Goal: Book appointment/travel/reservation

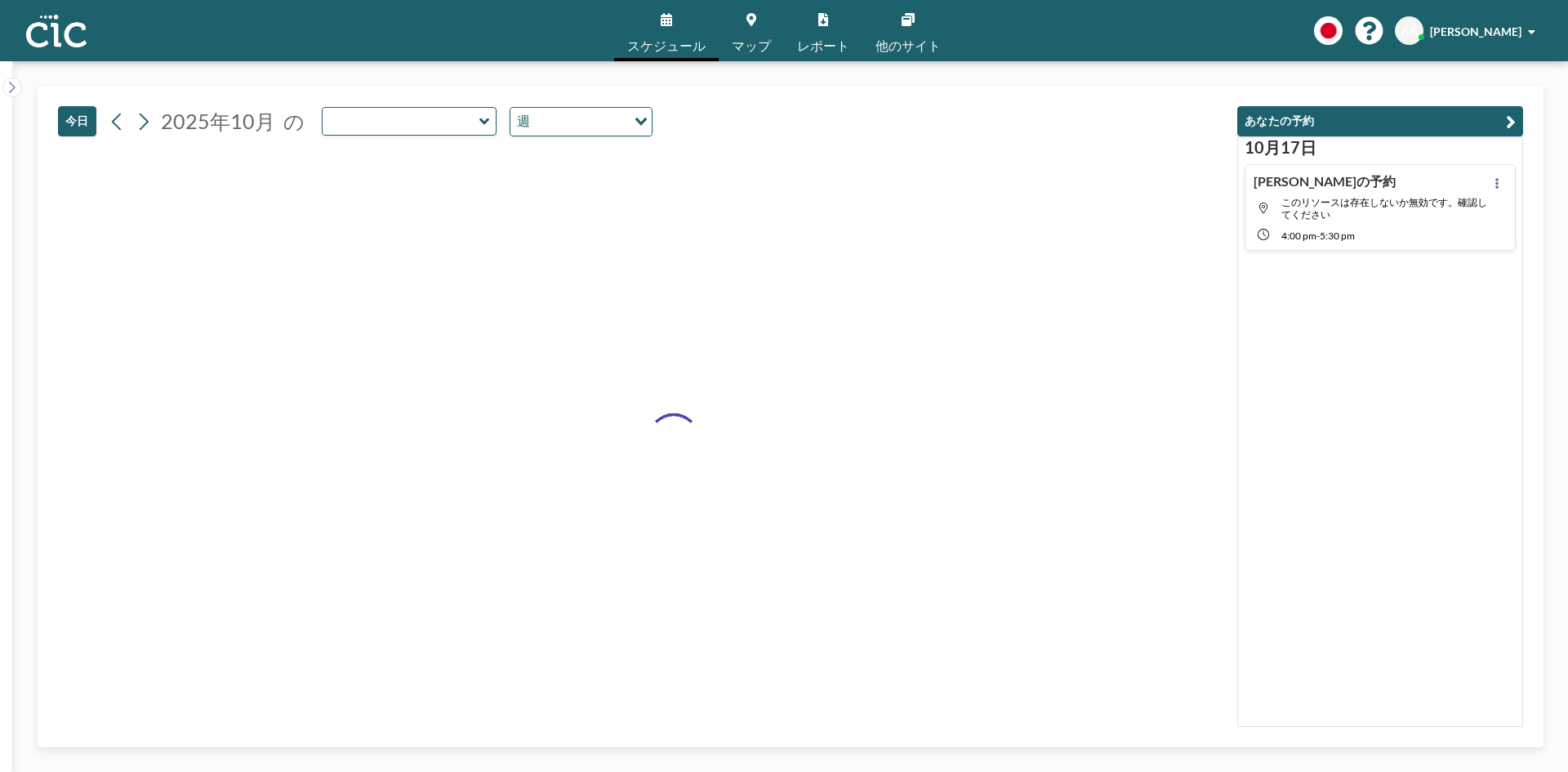
type input "Uroko"
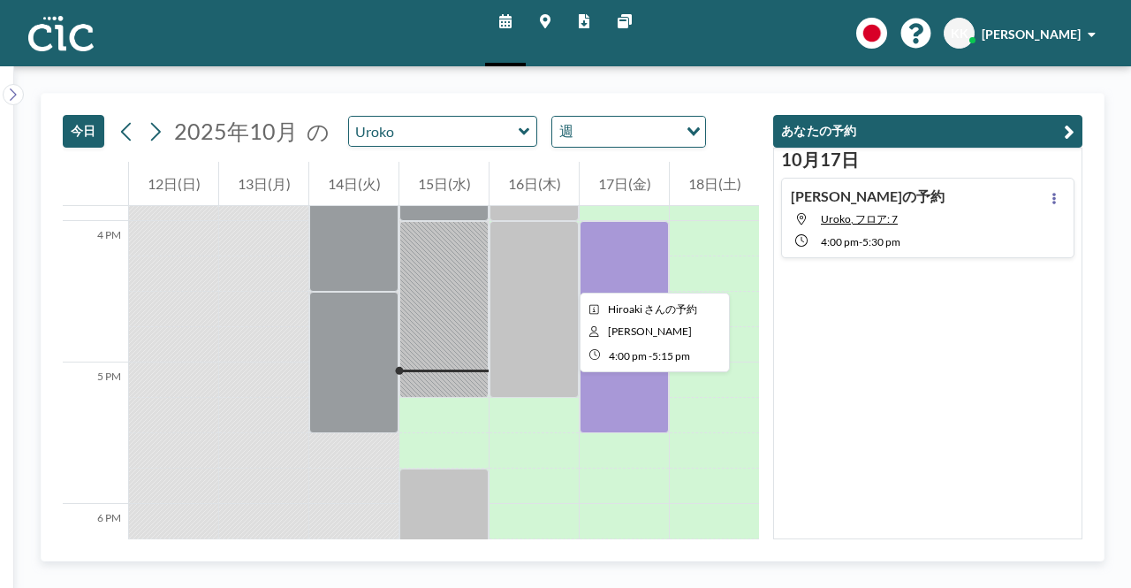
scroll to position [2246, 0]
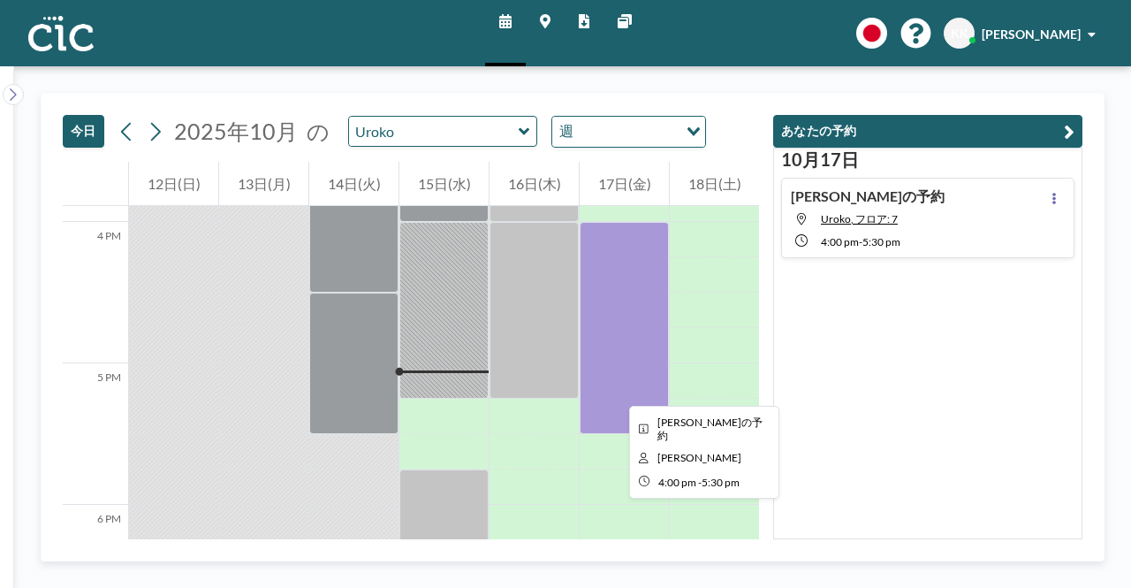
click at [615, 391] on div at bounding box center [624, 328] width 89 height 212
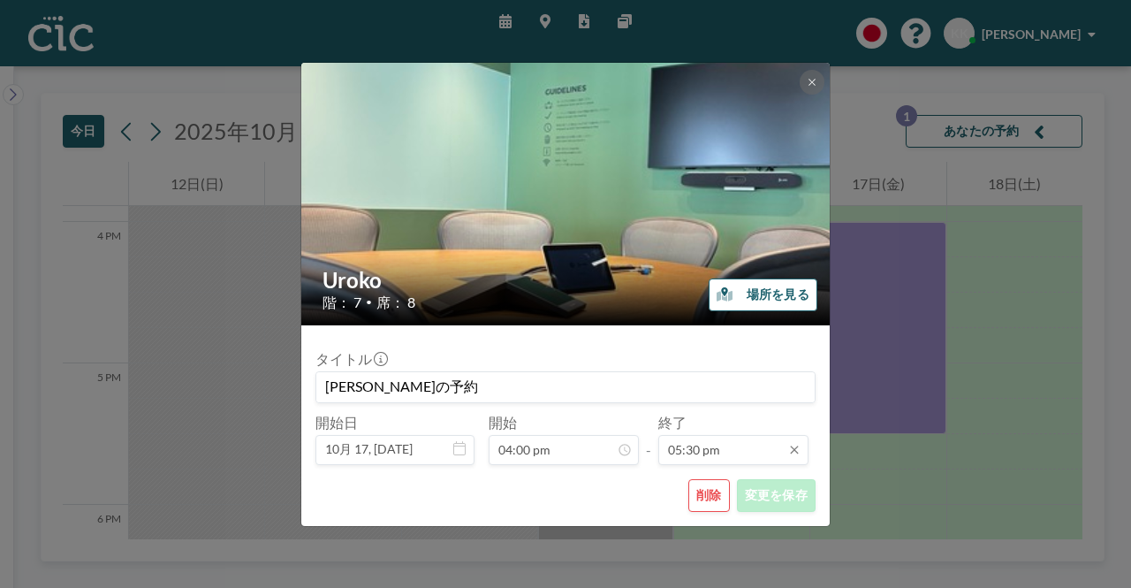
scroll to position [2202, 0]
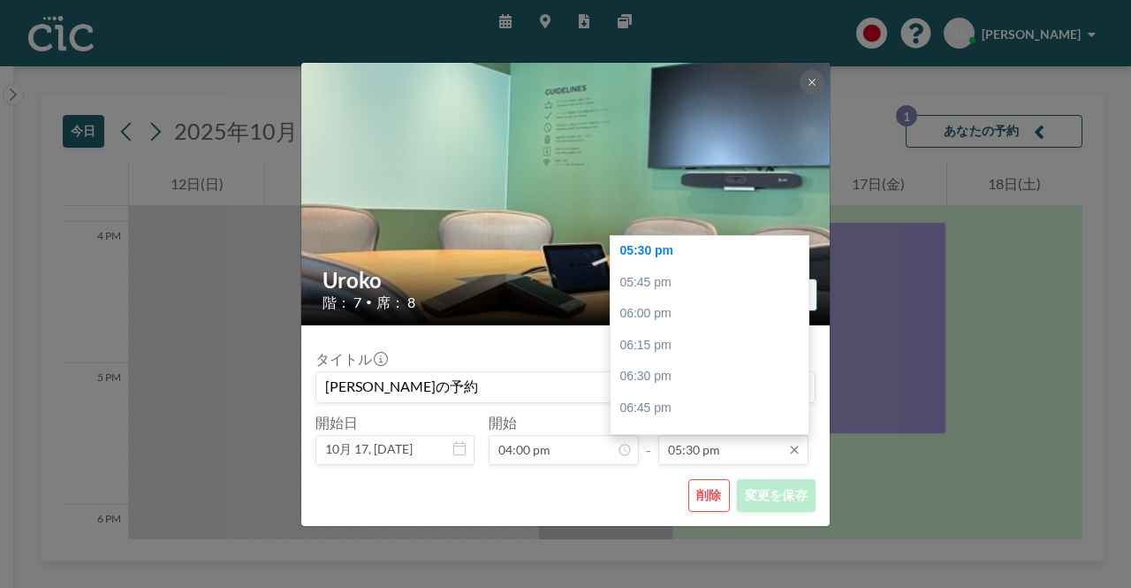
click at [745, 445] on input "05:30 pm" at bounding box center [733, 450] width 150 height 30
click at [642, 376] on div "06:30 pm" at bounding box center [714, 377] width 207 height 32
type input "06:30 pm"
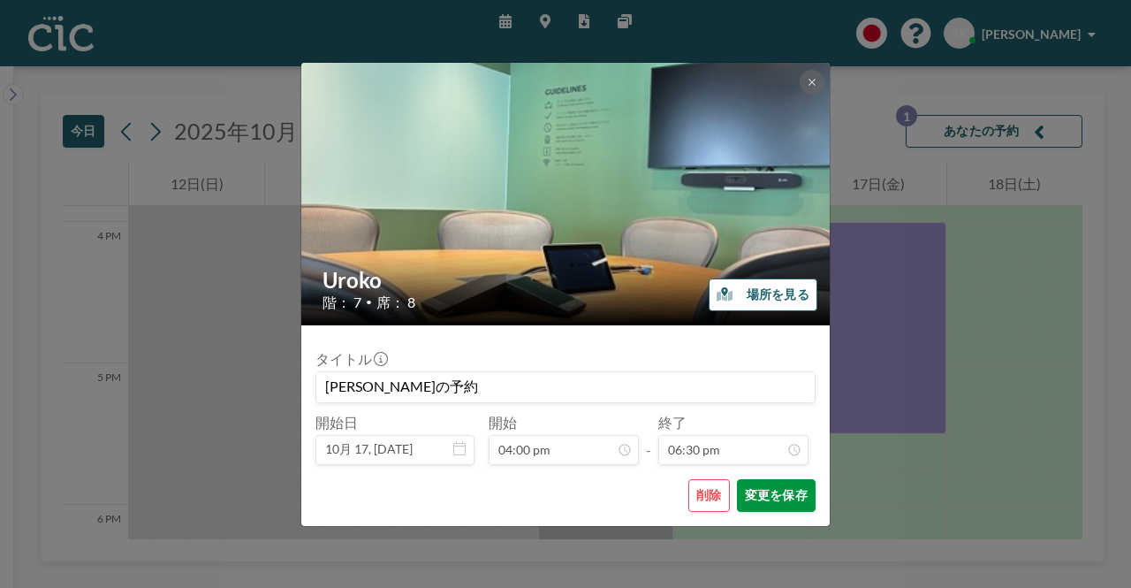
scroll to position [2328, 0]
click at [769, 494] on button "変更を保存" at bounding box center [776, 495] width 79 height 33
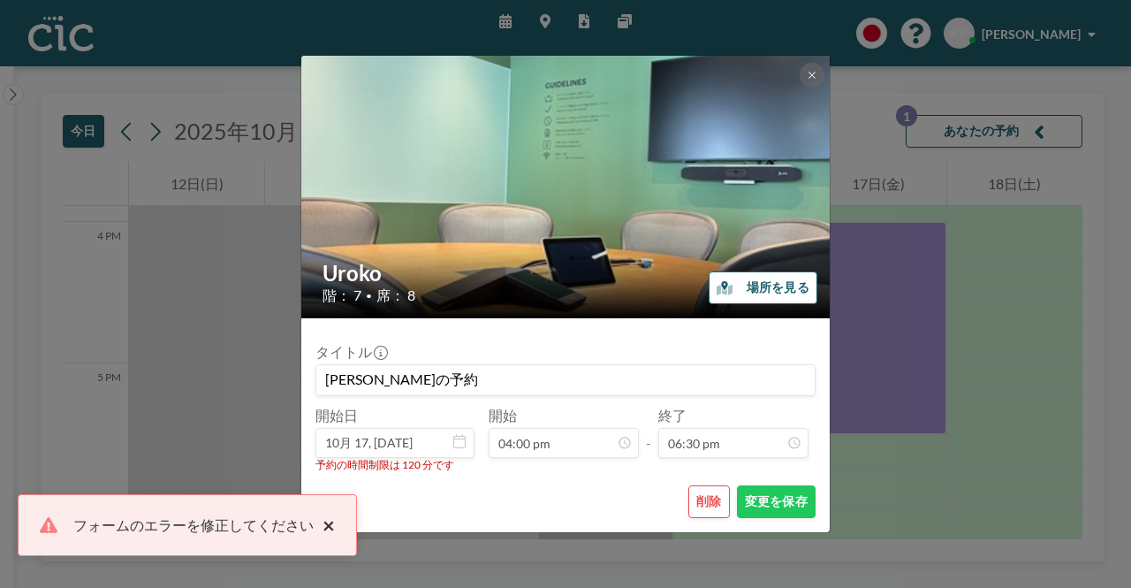
click at [329, 522] on button "×" at bounding box center [324, 524] width 21 height 21
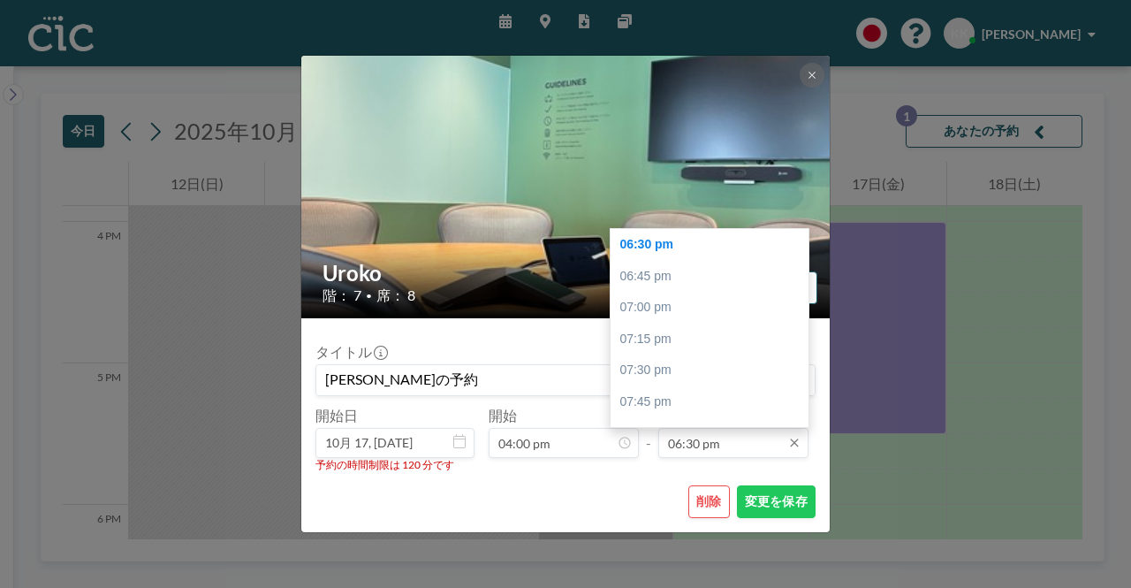
click at [734, 451] on input "06:30 pm" at bounding box center [733, 443] width 150 height 30
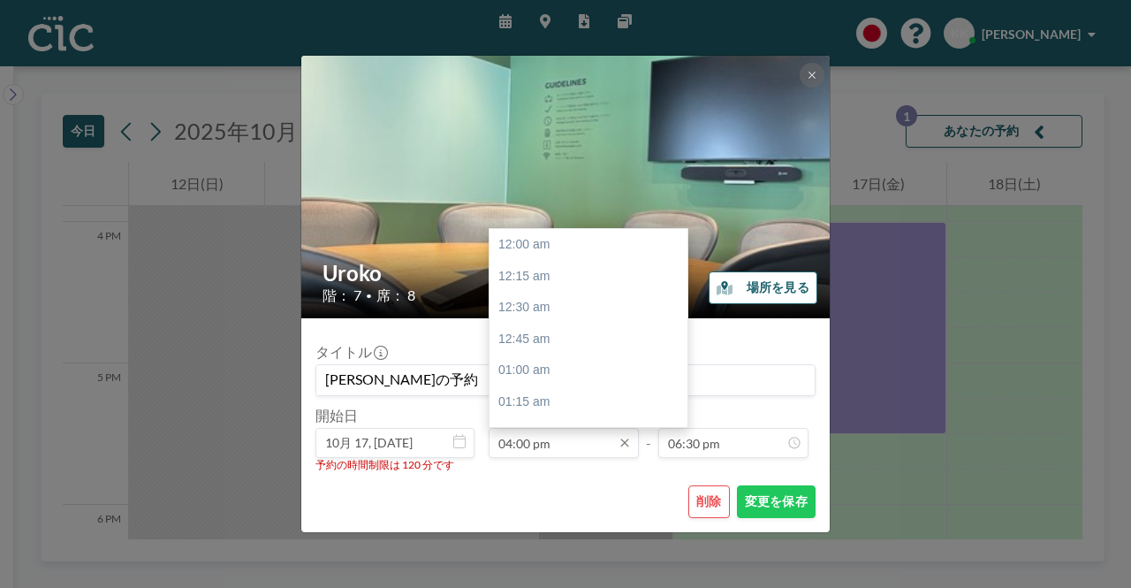
scroll to position [2013, 0]
click at [560, 451] on input "04:00 pm" at bounding box center [564, 443] width 150 height 30
click at [523, 376] on div "05:00 pm" at bounding box center [593, 370] width 207 height 32
type input "05:00 pm"
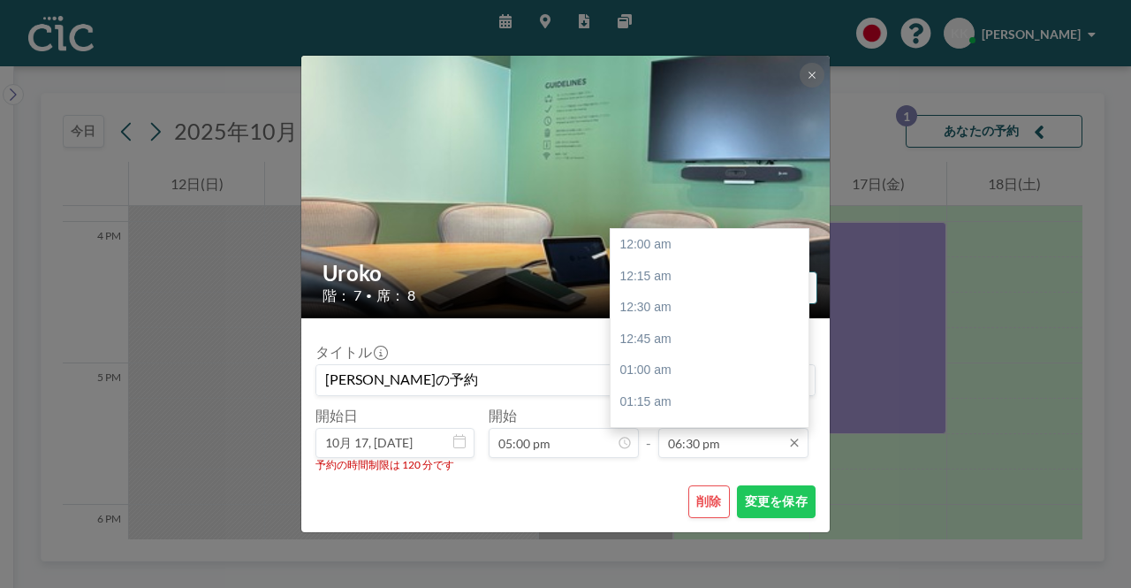
scroll to position [2328, 0]
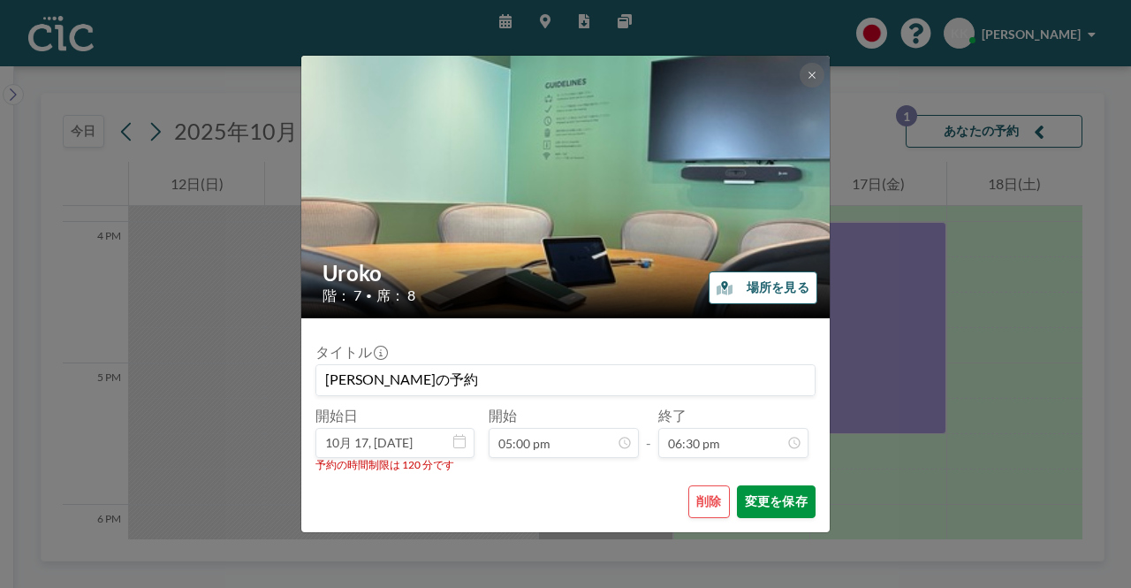
click at [764, 497] on button "変更を保存" at bounding box center [776, 501] width 79 height 33
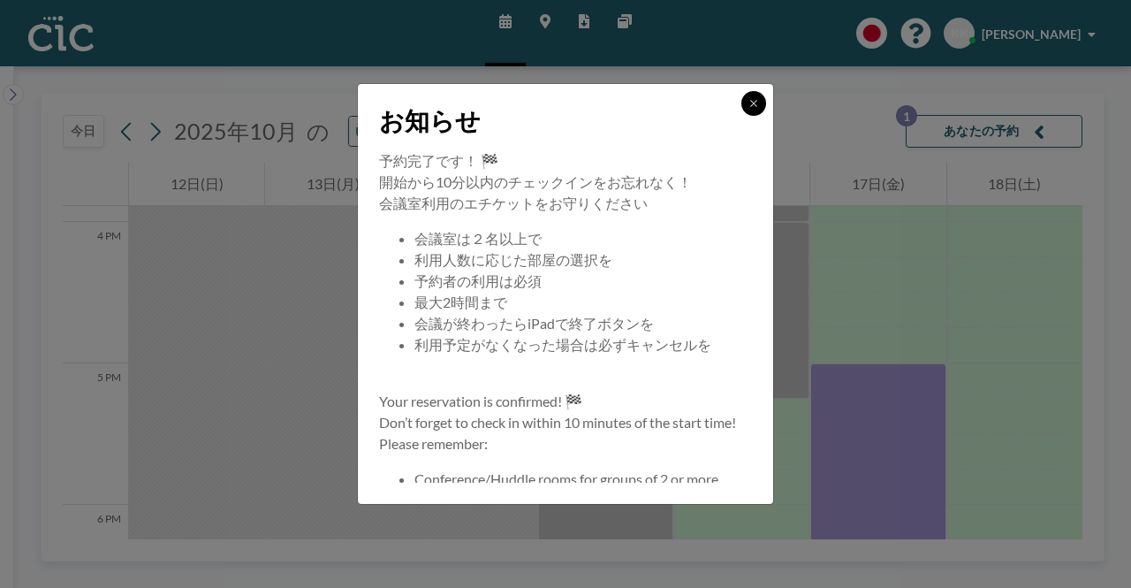
click at [749, 102] on icon at bounding box center [754, 103] width 11 height 11
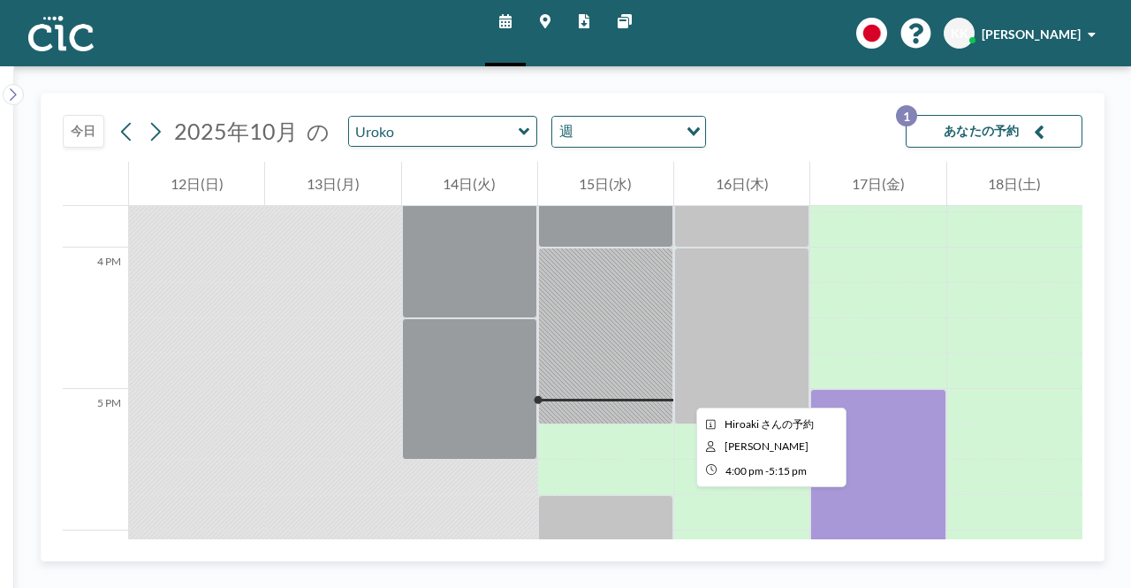
scroll to position [2219, 0]
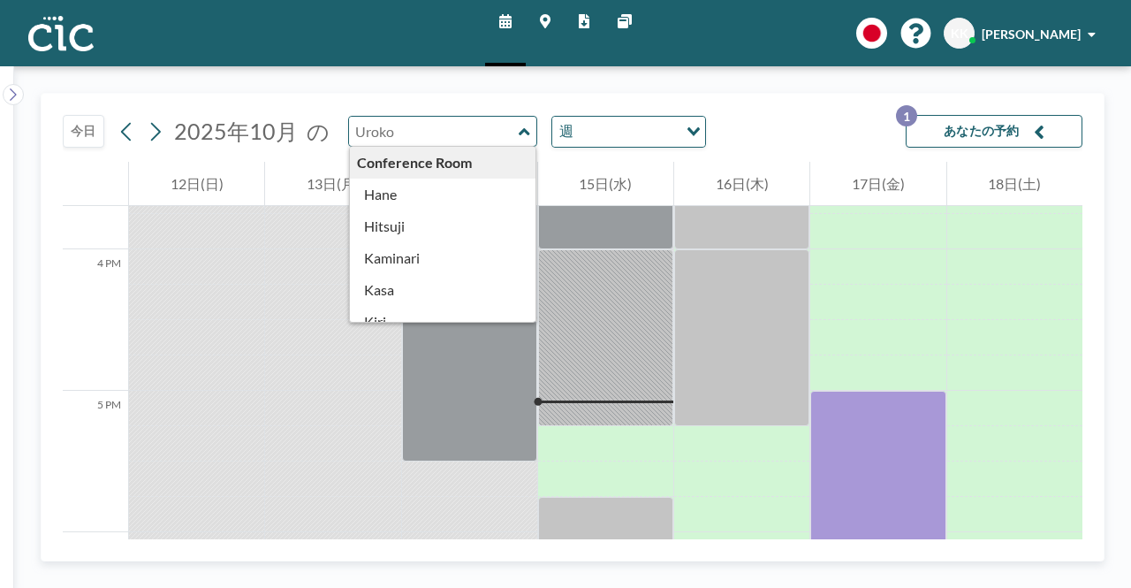
click at [493, 140] on input "text" at bounding box center [434, 131] width 170 height 29
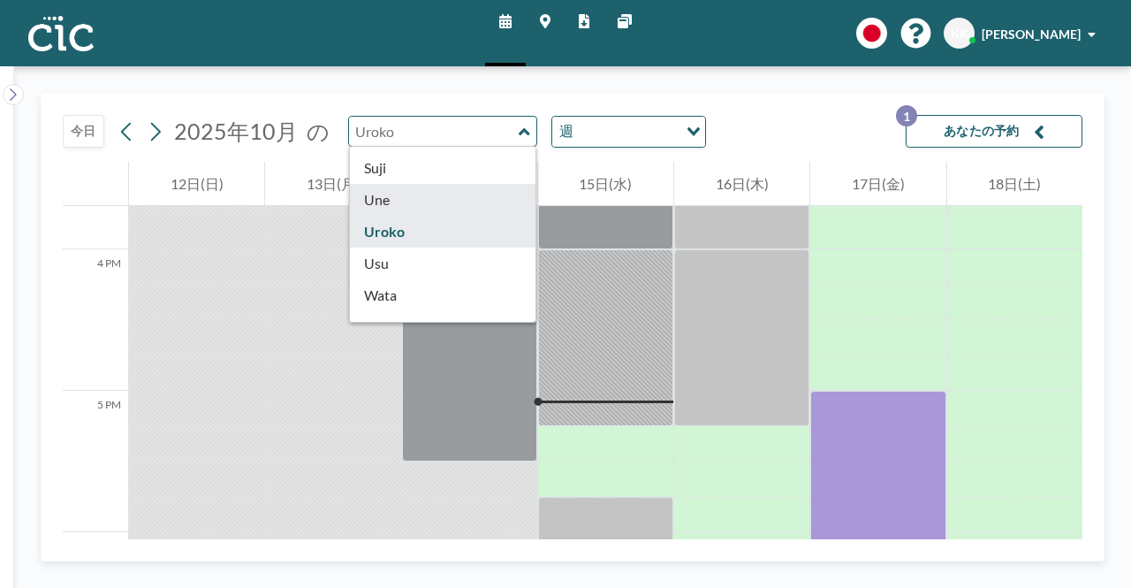
type input "Une"
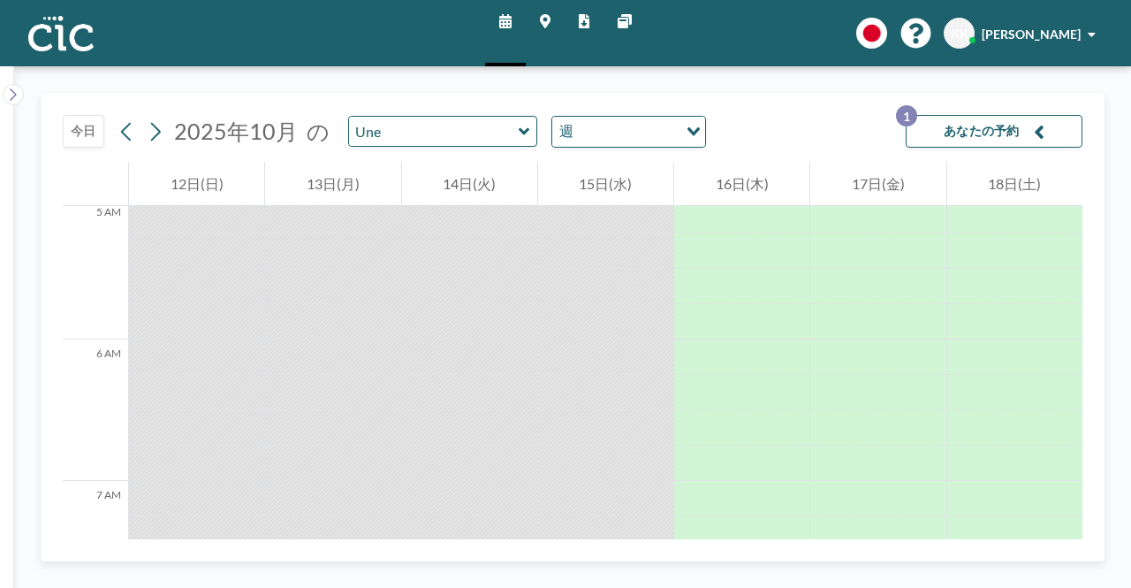
scroll to position [714, 0]
click at [520, 128] on div "Une" at bounding box center [443, 131] width 190 height 31
click at [519, 130] on icon at bounding box center [524, 130] width 11 height 7
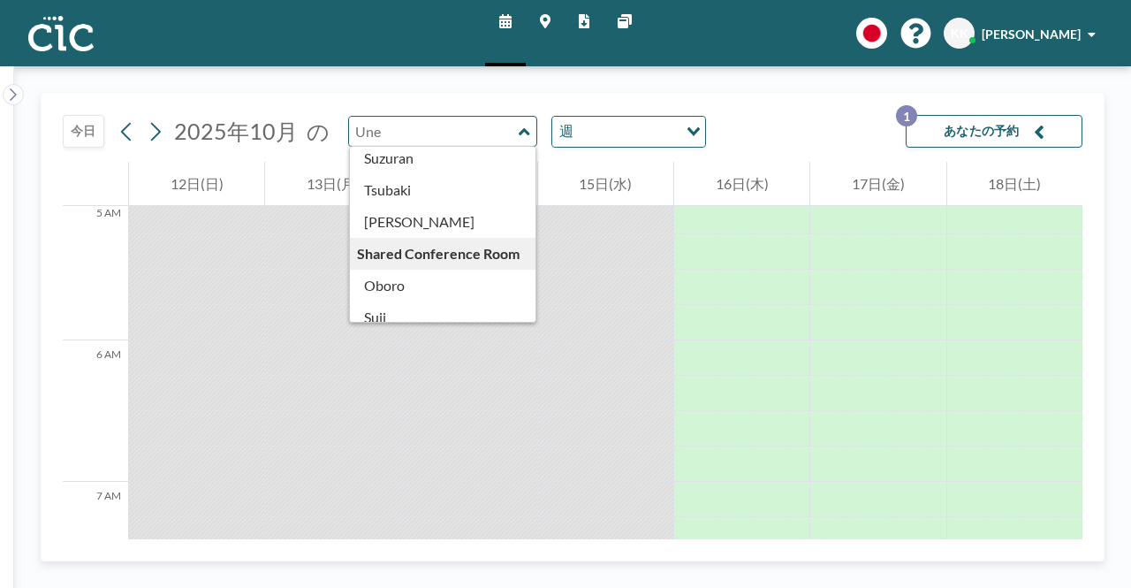
scroll to position [978, 0]
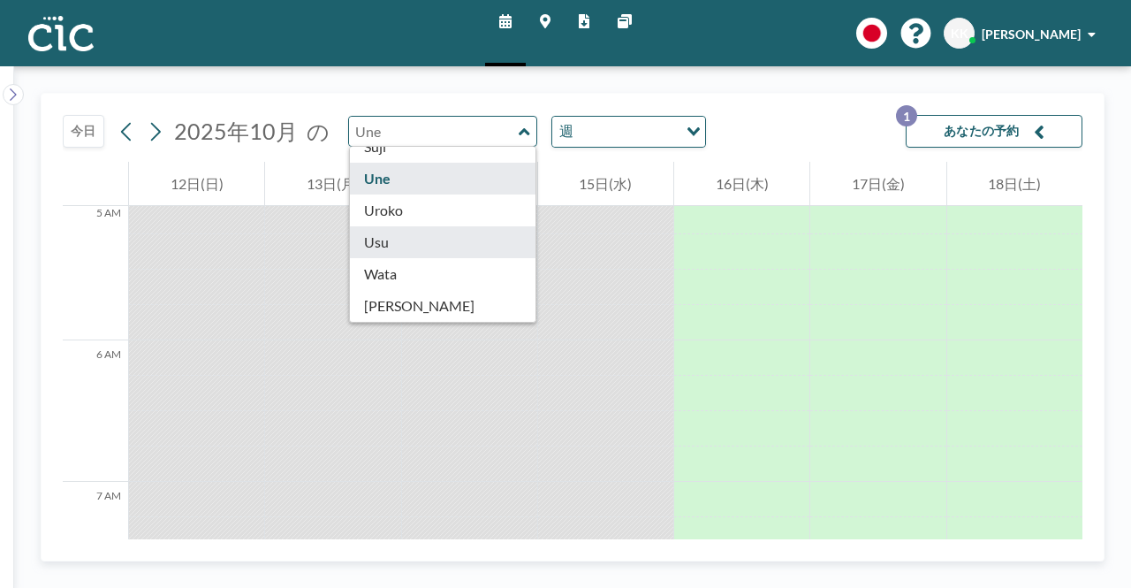
type input "Usu"
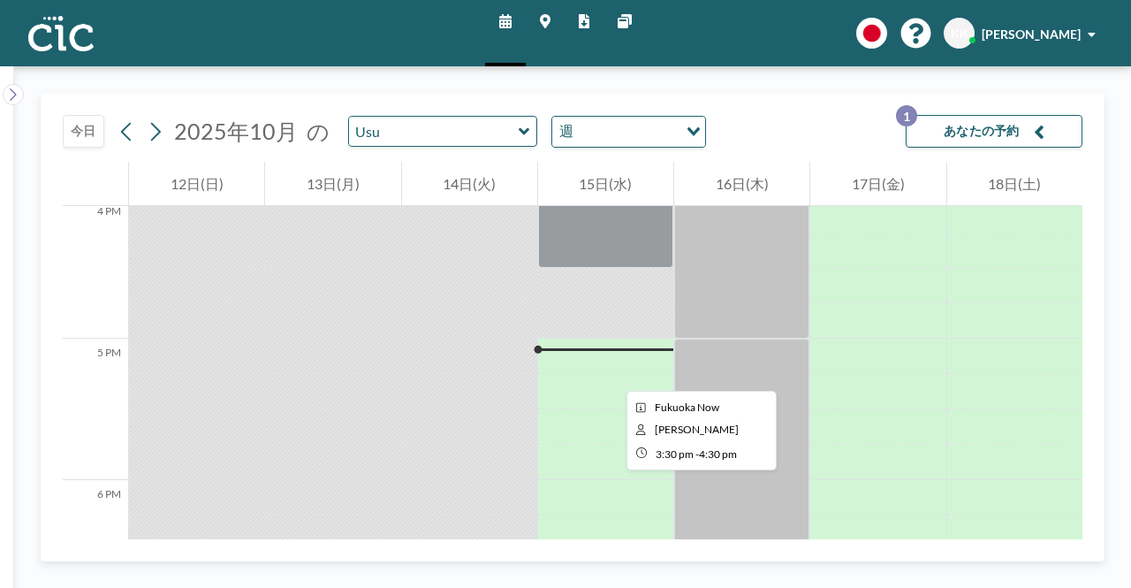
scroll to position [2272, 0]
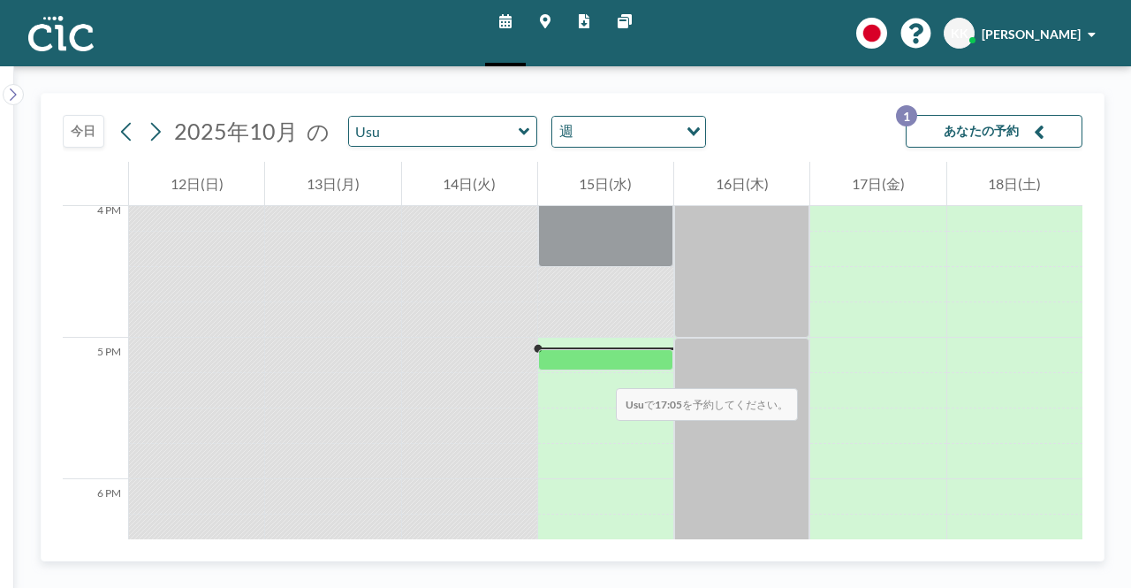
click at [598, 370] on div at bounding box center [605, 355] width 135 height 35
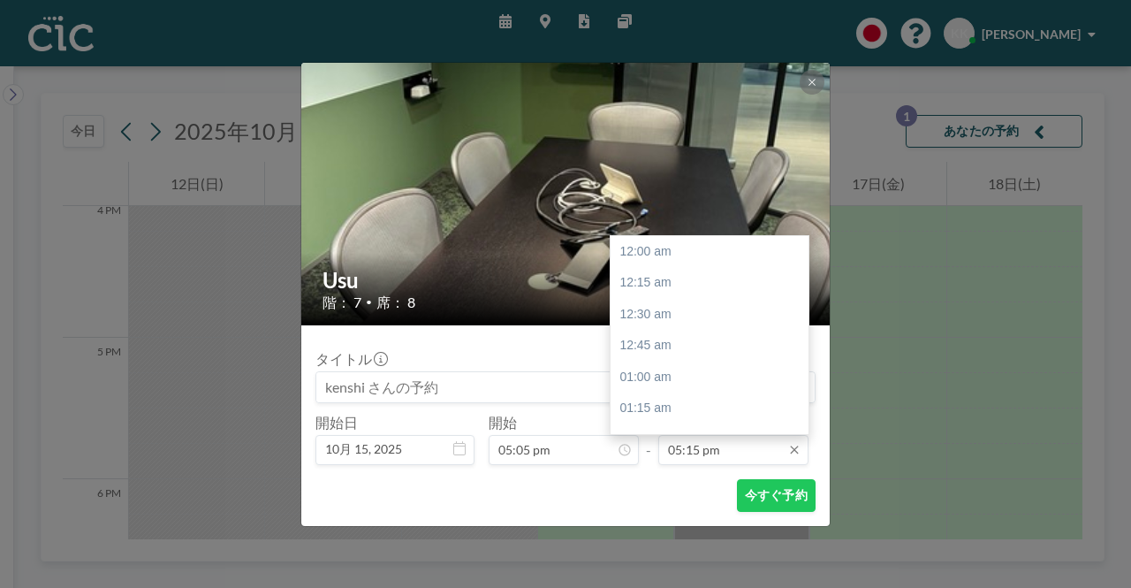
scroll to position [2170, 0]
click at [642, 406] on div "06:30 pm" at bounding box center [714, 408] width 207 height 32
type input "06:30 pm"
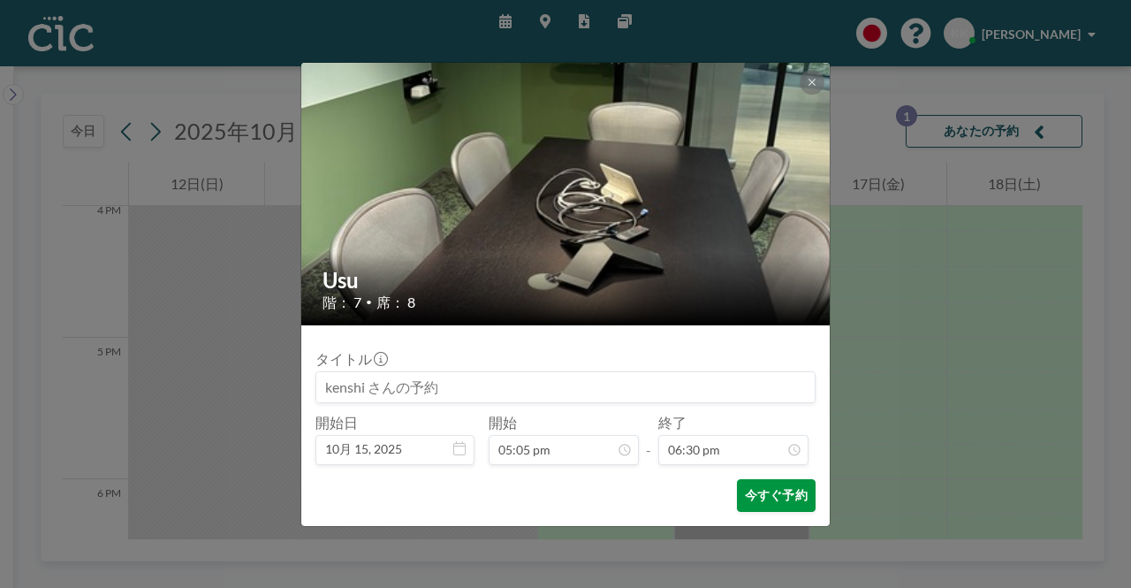
click at [764, 489] on button "今すぐ予約" at bounding box center [776, 495] width 79 height 33
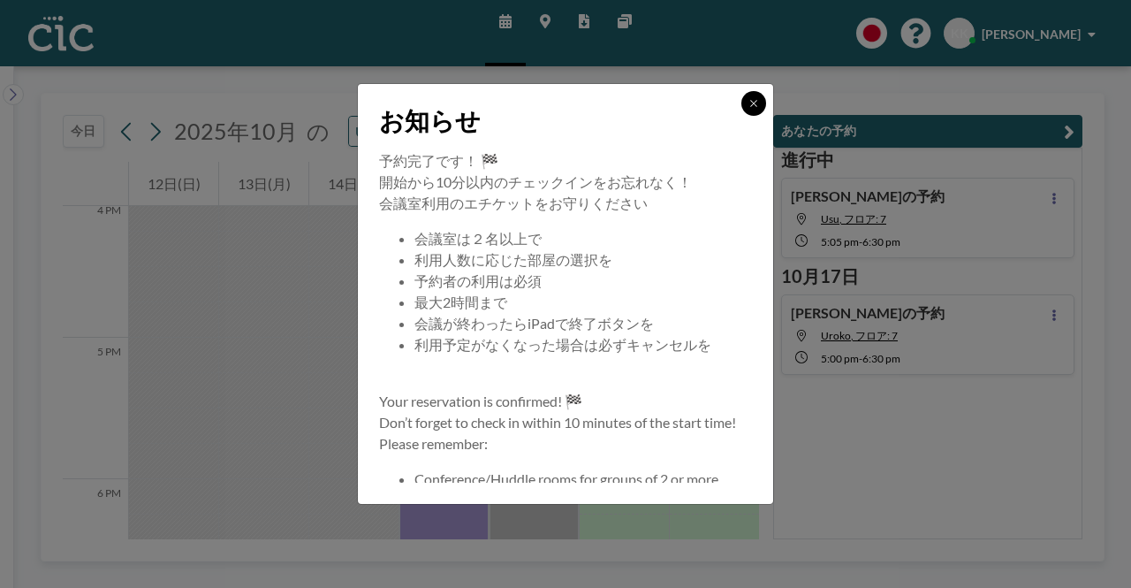
click at [751, 103] on icon at bounding box center [754, 103] width 11 height 11
